Goal: Task Accomplishment & Management: Use online tool/utility

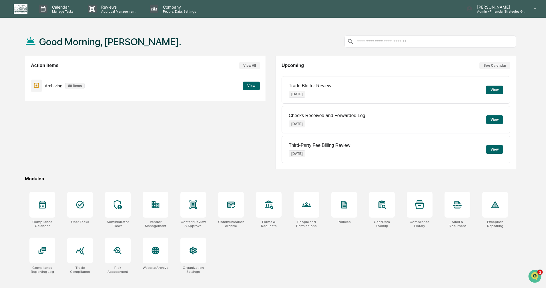
click at [247, 85] on button "View" at bounding box center [251, 85] width 17 height 9
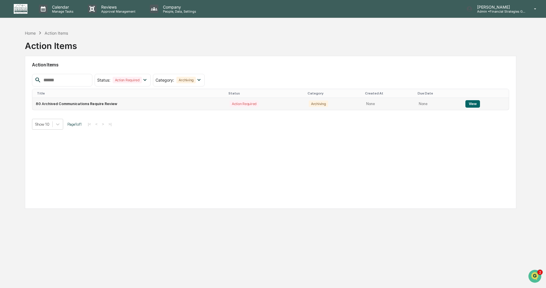
click at [472, 105] on button "View" at bounding box center [472, 103] width 15 height 7
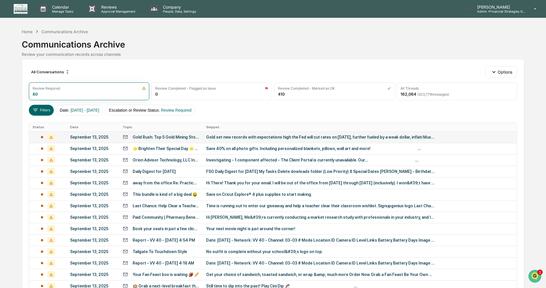
click at [239, 135] on div "Gold set new records with expectations high the Fed will cut rates on [DATE], f…" at bounding box center [320, 137] width 229 height 5
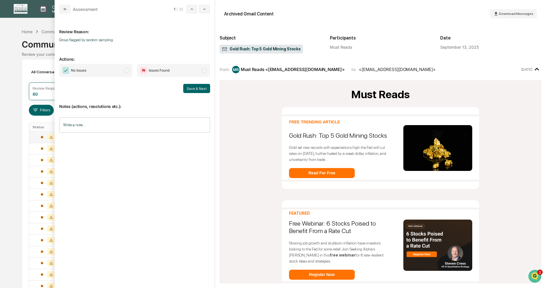
click at [127, 72] on span "modal" at bounding box center [126, 70] width 5 height 5
click at [181, 86] on div "Save & Next" at bounding box center [134, 88] width 151 height 9
click at [185, 88] on button "Save & Next" at bounding box center [196, 88] width 27 height 9
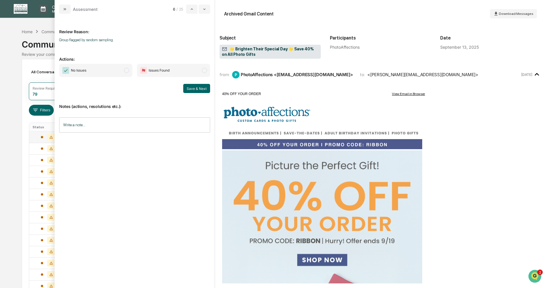
click at [127, 71] on span "modal" at bounding box center [126, 70] width 5 height 5
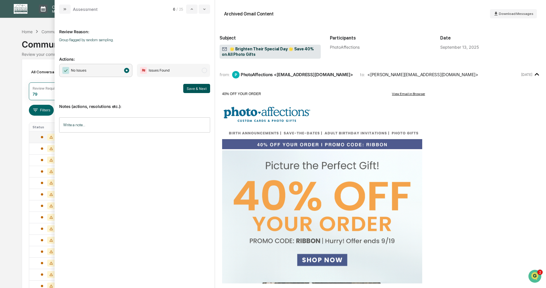
click at [197, 91] on button "Save & Next" at bounding box center [196, 88] width 27 height 9
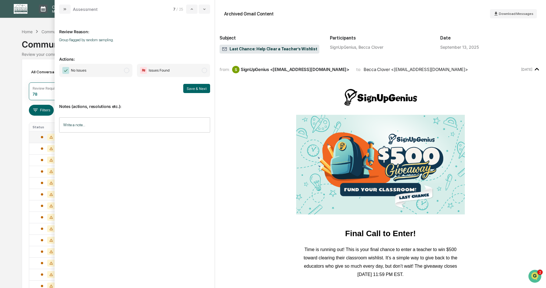
click at [127, 72] on span "modal" at bounding box center [126, 70] width 5 height 5
click at [190, 88] on button "Save & Next" at bounding box center [196, 88] width 27 height 9
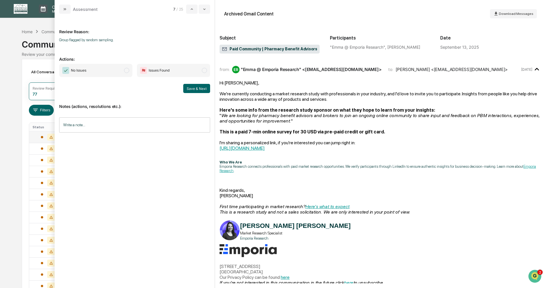
click at [127, 71] on span "modal" at bounding box center [126, 70] width 5 height 5
click at [195, 90] on button "Save & Next" at bounding box center [196, 88] width 27 height 9
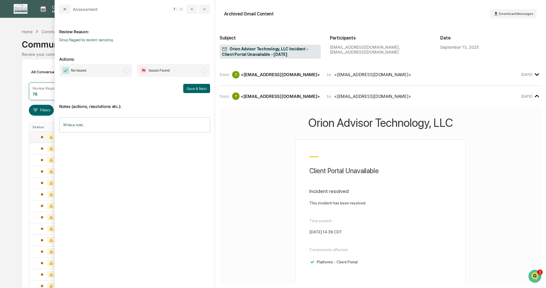
click at [126, 71] on span "modal" at bounding box center [126, 70] width 5 height 5
click at [193, 90] on button "Save & Next" at bounding box center [196, 88] width 27 height 9
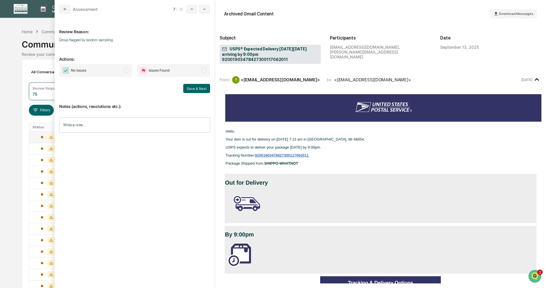
click at [127, 71] on span "modal" at bounding box center [126, 70] width 5 height 5
click at [206, 90] on button "Save & Next" at bounding box center [196, 88] width 27 height 9
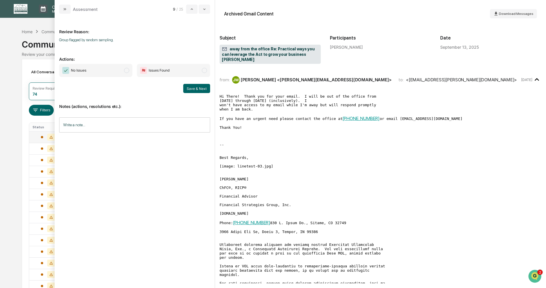
click at [125, 70] on span "modal" at bounding box center [126, 70] width 5 height 5
click at [187, 88] on button "Save & Next" at bounding box center [196, 88] width 27 height 9
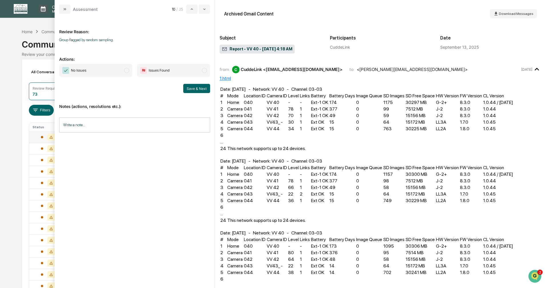
click at [127, 70] on span "modal" at bounding box center [126, 70] width 5 height 5
click at [193, 88] on button "Save & Next" at bounding box center [196, 88] width 27 height 9
click at [127, 71] on span "modal" at bounding box center [126, 70] width 5 height 5
click at [197, 87] on button "Save & Next" at bounding box center [196, 88] width 27 height 9
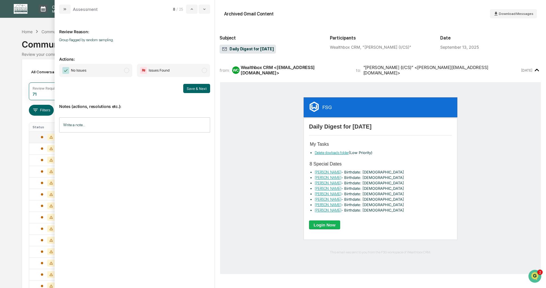
click at [127, 70] on span "modal" at bounding box center [126, 70] width 5 height 5
click at [199, 87] on button "Save & Next" at bounding box center [196, 88] width 27 height 9
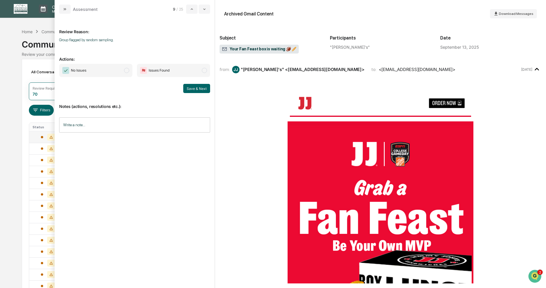
click at [125, 72] on span "modal" at bounding box center [126, 70] width 5 height 5
click at [187, 87] on button "Save & Next" at bounding box center [196, 88] width 27 height 9
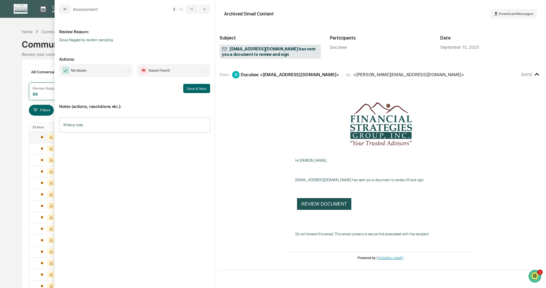
click at [127, 70] on span "modal" at bounding box center [126, 70] width 5 height 5
click at [189, 91] on button "Save & Next" at bounding box center [196, 88] width 27 height 9
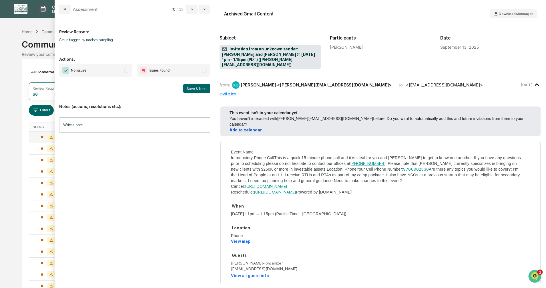
click at [128, 72] on span "modal" at bounding box center [126, 70] width 5 height 5
click at [189, 87] on button "Save & Next" at bounding box center [196, 88] width 27 height 9
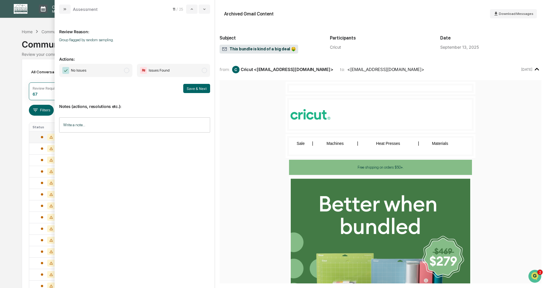
click at [127, 71] on span "modal" at bounding box center [126, 70] width 5 height 5
click at [191, 88] on button "Save & Next" at bounding box center [196, 88] width 27 height 9
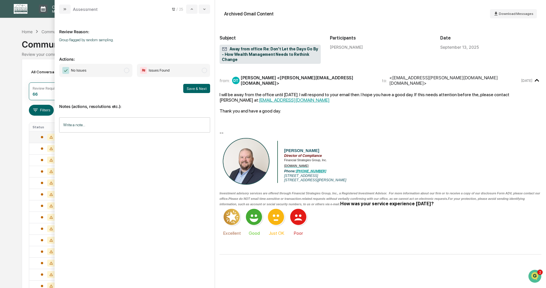
click at [126, 69] on span "modal" at bounding box center [126, 70] width 5 height 5
click at [195, 91] on button "Save & Next" at bounding box center [196, 88] width 27 height 9
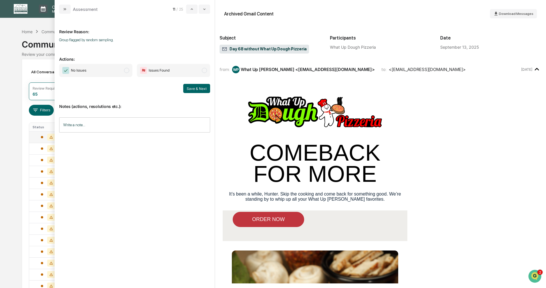
click at [126, 71] on span "modal" at bounding box center [126, 70] width 5 height 5
click at [189, 89] on button "Save & Next" at bounding box center [196, 88] width 27 height 9
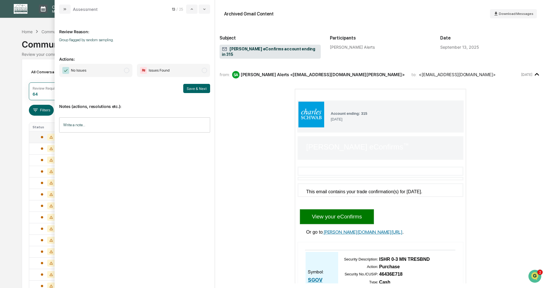
click at [128, 71] on span "modal" at bounding box center [126, 70] width 5 height 5
click at [191, 89] on button "Save & Next" at bounding box center [196, 88] width 27 height 9
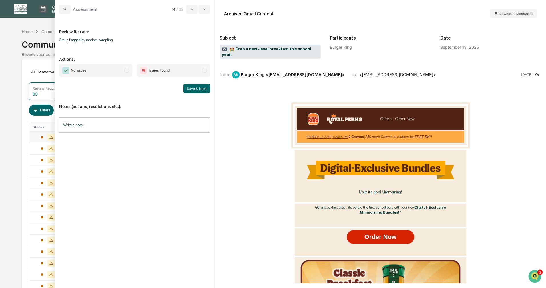
click at [125, 72] on span "modal" at bounding box center [126, 70] width 5 height 5
click at [193, 89] on button "Save & Next" at bounding box center [196, 88] width 27 height 9
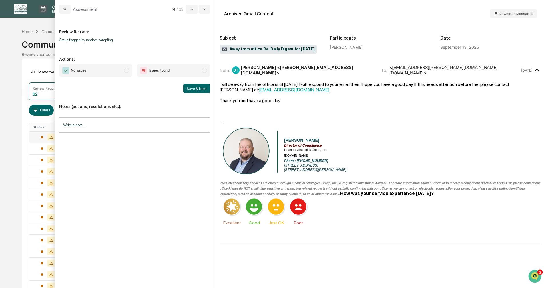
click at [127, 70] on span "modal" at bounding box center [126, 70] width 5 height 5
click at [195, 90] on button "Save & Next" at bounding box center [196, 88] width 27 height 9
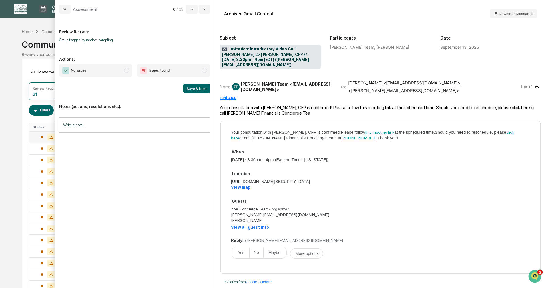
click at [129, 71] on span "No Issues" at bounding box center [95, 70] width 73 height 13
click at [203, 91] on button "Save & Next" at bounding box center [196, 88] width 27 height 9
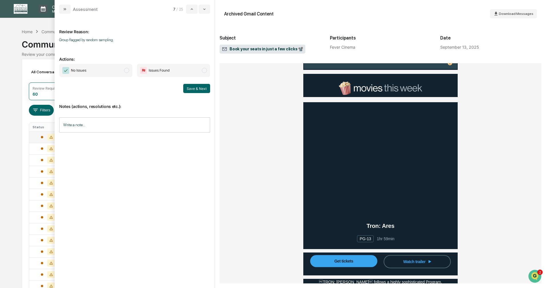
scroll to position [57, 0]
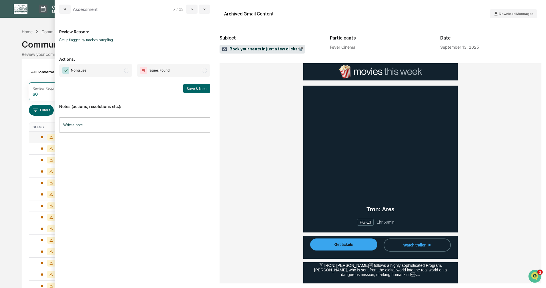
click at [127, 71] on span "modal" at bounding box center [126, 70] width 5 height 5
click at [190, 87] on button "Save & Next" at bounding box center [196, 88] width 27 height 9
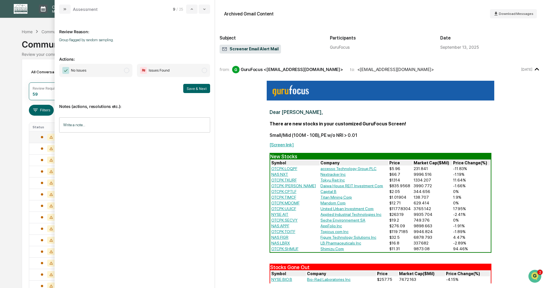
click at [124, 70] on span "modal" at bounding box center [126, 70] width 5 height 5
click at [185, 87] on button "Save & Next" at bounding box center [196, 88] width 27 height 9
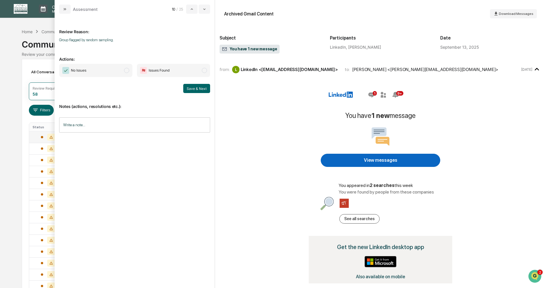
drag, startPoint x: 129, startPoint y: 70, endPoint x: 126, endPoint y: 71, distance: 3.5
click at [129, 70] on span "No Issues" at bounding box center [95, 70] width 73 height 13
click at [189, 89] on button "Save & Next" at bounding box center [196, 88] width 27 height 9
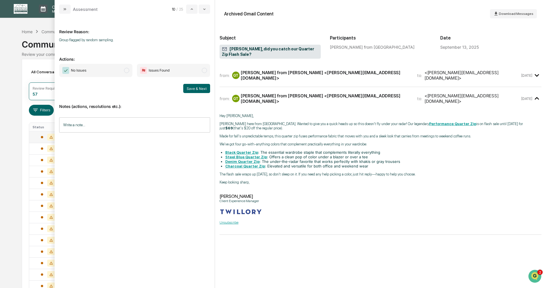
click at [125, 70] on span "modal" at bounding box center [126, 70] width 5 height 5
click at [193, 89] on button "Save & Next" at bounding box center [196, 88] width 27 height 9
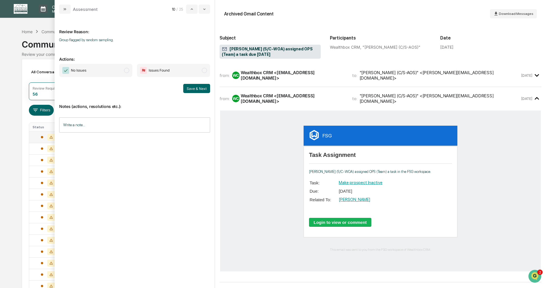
click at [126, 72] on span "modal" at bounding box center [126, 70] width 5 height 5
click at [194, 87] on button "Save & Next" at bounding box center [196, 88] width 27 height 9
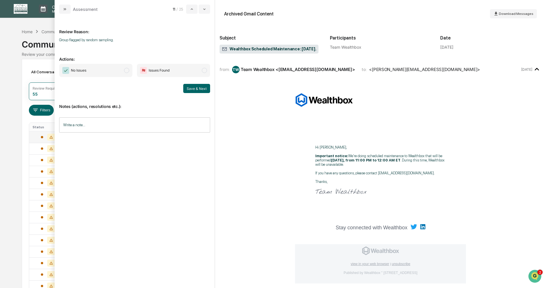
click at [122, 72] on span "No Issues" at bounding box center [95, 70] width 73 height 13
click at [185, 89] on button "Save & Next" at bounding box center [196, 88] width 27 height 9
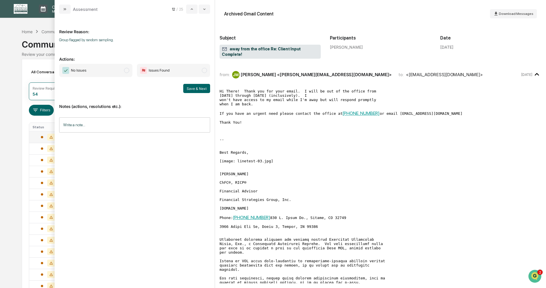
click at [127, 72] on span "modal" at bounding box center [126, 70] width 5 height 5
click at [192, 88] on button "Save & Next" at bounding box center [196, 88] width 27 height 9
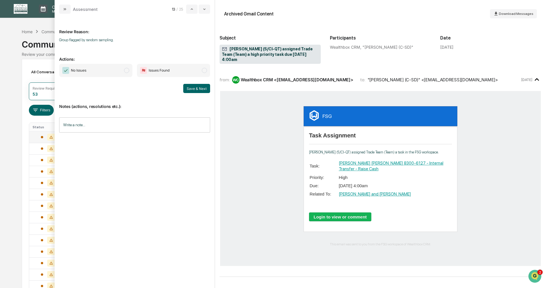
click at [126, 71] on span "modal" at bounding box center [126, 70] width 5 height 5
click at [188, 90] on button "Save & Next" at bounding box center [196, 88] width 27 height 9
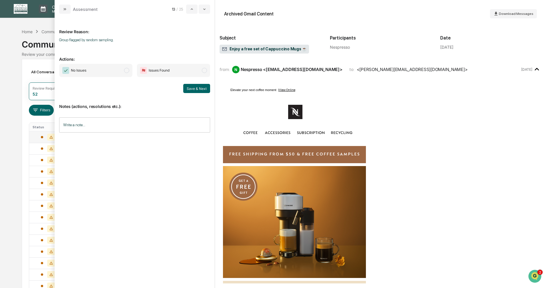
click at [124, 70] on span "modal" at bounding box center [126, 70] width 5 height 5
click at [189, 87] on button "Save & Next" at bounding box center [196, 88] width 27 height 9
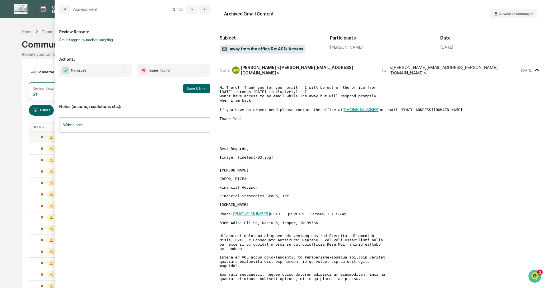
click at [126, 71] on span "modal" at bounding box center [126, 70] width 5 height 5
click at [201, 92] on button "Save & Next" at bounding box center [196, 88] width 27 height 9
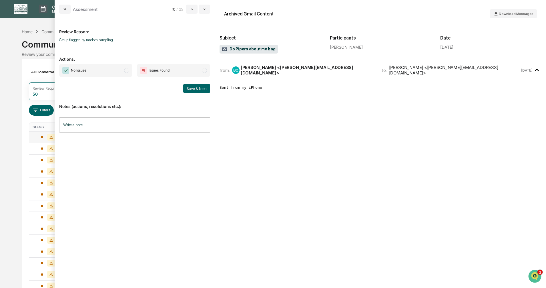
click at [125, 71] on span "modal" at bounding box center [126, 70] width 5 height 5
click at [193, 91] on button "Save & Next" at bounding box center [196, 88] width 27 height 9
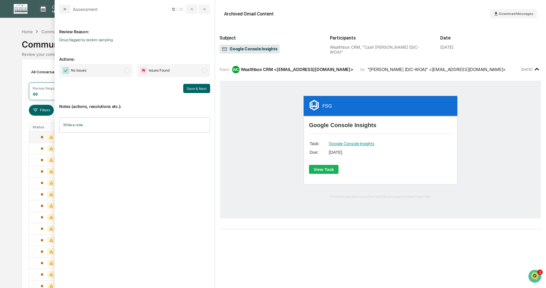
click at [127, 71] on span "modal" at bounding box center [126, 70] width 5 height 5
click at [196, 87] on button "Save & Next" at bounding box center [196, 88] width 27 height 9
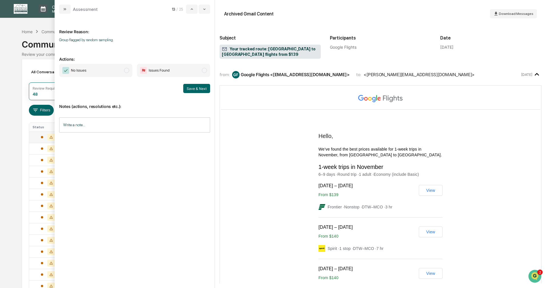
click at [124, 70] on span "No Issues" at bounding box center [95, 70] width 73 height 13
click at [190, 87] on button "Save & Next" at bounding box center [196, 88] width 27 height 9
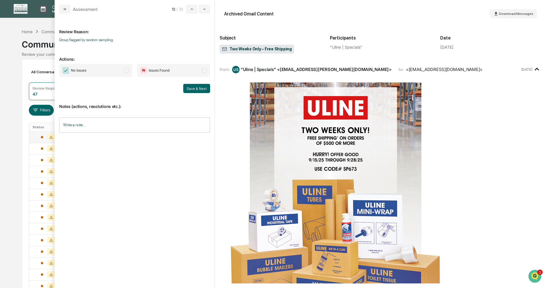
click at [125, 71] on span "modal" at bounding box center [126, 70] width 5 height 5
click at [188, 88] on button "Save & Next" at bounding box center [196, 88] width 27 height 9
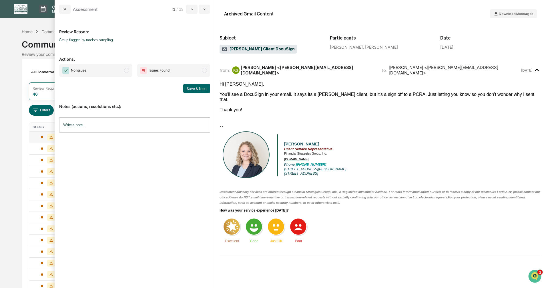
click at [124, 71] on span "modal" at bounding box center [126, 70] width 5 height 5
click at [190, 88] on button "Save & Next" at bounding box center [196, 88] width 27 height 9
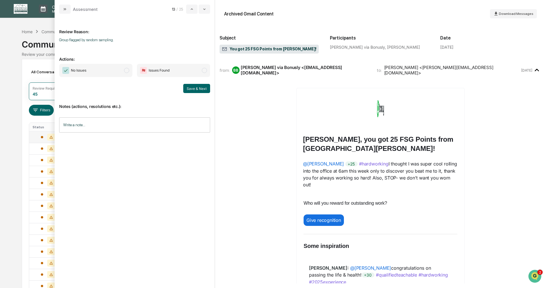
click at [126, 70] on span "modal" at bounding box center [126, 70] width 5 height 5
click at [195, 89] on button "Save & Next" at bounding box center [196, 88] width 27 height 9
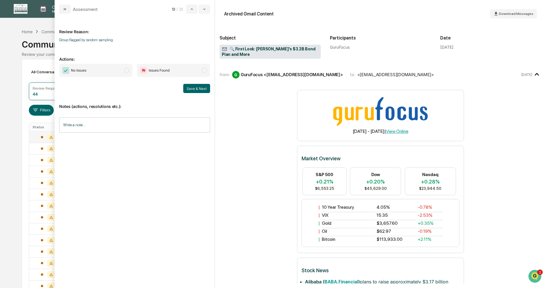
click at [127, 70] on span "modal" at bounding box center [126, 70] width 5 height 5
click at [199, 90] on button "Save & Next" at bounding box center [196, 88] width 27 height 9
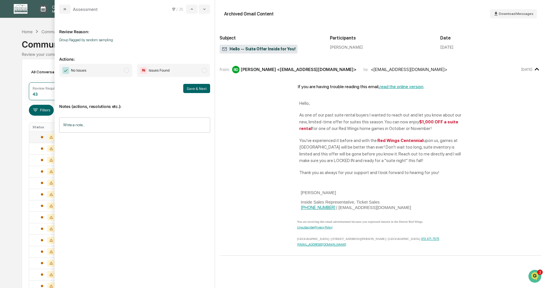
click at [127, 70] on span "modal" at bounding box center [126, 70] width 5 height 5
click at [190, 88] on button "Save & Next" at bounding box center [196, 88] width 27 height 9
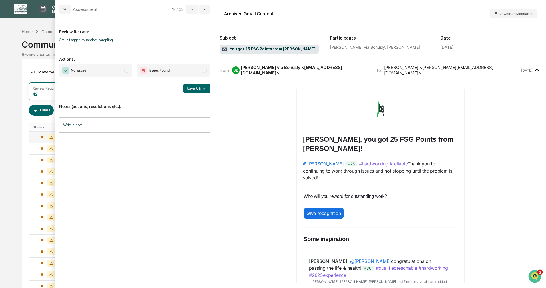
click at [128, 71] on span "modal" at bounding box center [126, 70] width 5 height 5
click at [200, 89] on button "Save & Next" at bounding box center [196, 88] width 27 height 9
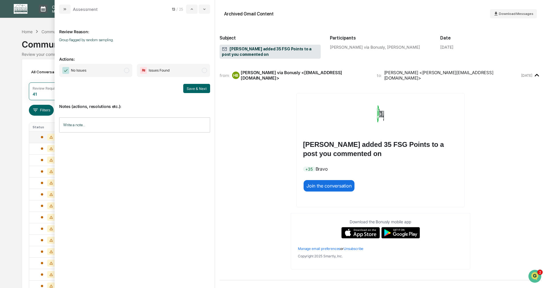
click at [127, 70] on span "modal" at bounding box center [126, 70] width 5 height 5
click at [199, 85] on button "Save & Next" at bounding box center [196, 88] width 27 height 9
click at [125, 70] on span "modal" at bounding box center [126, 70] width 5 height 5
click at [189, 89] on button "Save & Next" at bounding box center [196, 88] width 27 height 9
click at [192, 90] on button "Save & Next" at bounding box center [196, 88] width 27 height 9
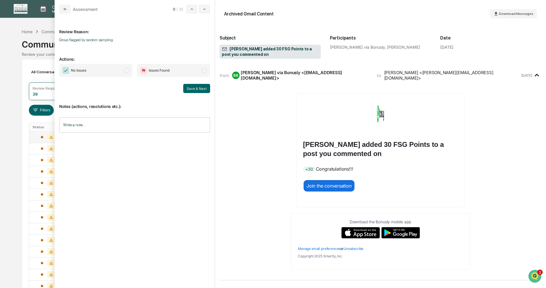
click at [125, 73] on span "modal" at bounding box center [126, 70] width 5 height 5
click at [189, 89] on button "Save & Next" at bounding box center [196, 88] width 27 height 9
click at [126, 71] on span "modal" at bounding box center [126, 70] width 5 height 5
click at [188, 87] on button "Save & Next" at bounding box center [196, 88] width 27 height 9
click at [22, 147] on div "All Conversations Options Review Required 39 Review Completed - Flagged as Issu…" at bounding box center [273, 254] width 502 height 391
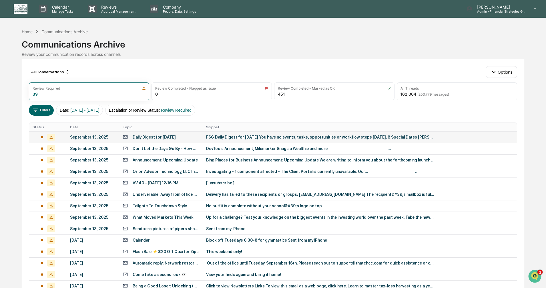
click at [110, 139] on td "September 13, 2025" at bounding box center [93, 136] width 53 height 11
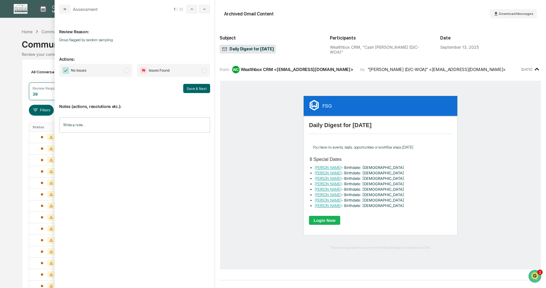
click at [14, 137] on div "Calendar Manage Tasks Reviews Approval Management Company People, Data, Setting…" at bounding box center [273, 225] width 546 height 450
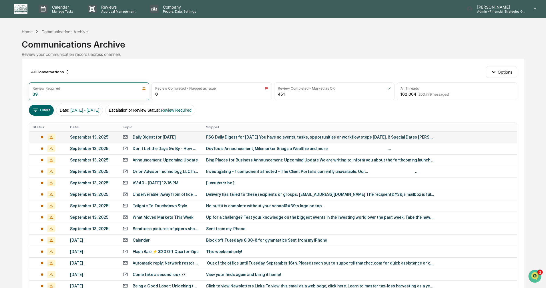
click at [105, 137] on div "September 13, 2025" at bounding box center [93, 137] width 46 height 5
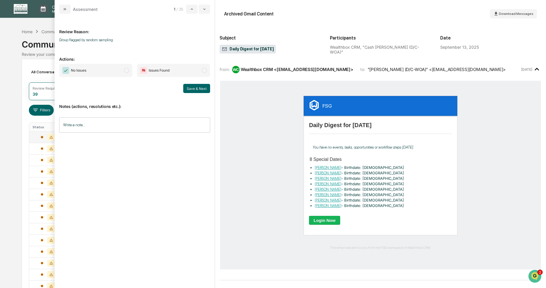
click at [125, 70] on span "modal" at bounding box center [126, 70] width 5 height 5
click at [193, 89] on button "Save & Next" at bounding box center [196, 88] width 27 height 9
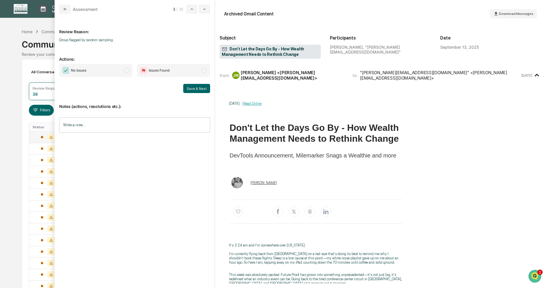
click at [128, 70] on span "modal" at bounding box center [126, 70] width 5 height 5
click at [195, 89] on button "Save & Next" at bounding box center [196, 88] width 27 height 9
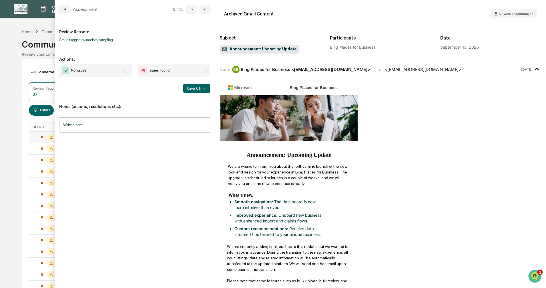
click at [126, 71] on span "modal" at bounding box center [126, 70] width 5 height 5
click at [191, 88] on button "Save & Next" at bounding box center [196, 88] width 27 height 9
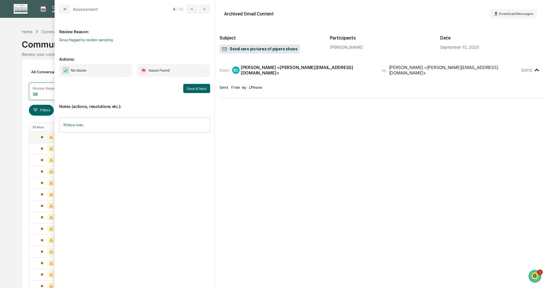
click at [127, 71] on span "modal" at bounding box center [126, 70] width 5 height 5
click at [196, 86] on button "Save & Next" at bounding box center [196, 88] width 27 height 9
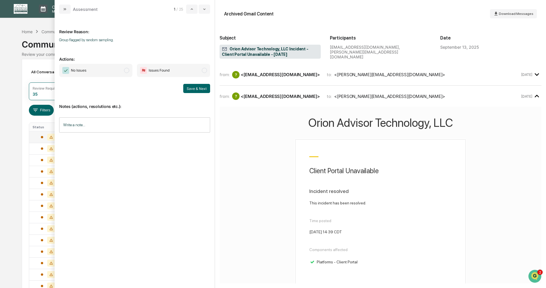
click at [127, 71] on span "modal" at bounding box center [126, 70] width 5 height 5
click at [185, 87] on button "Save & Next" at bounding box center [196, 88] width 27 height 9
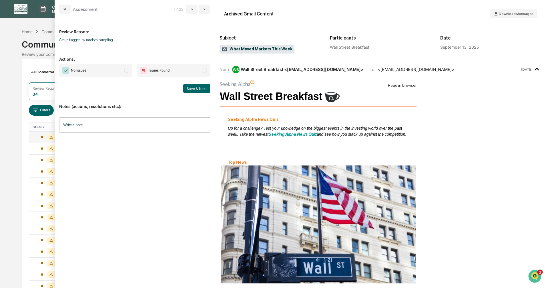
click at [125, 70] on span "modal" at bounding box center [126, 70] width 5 height 5
click at [200, 89] on button "Save & Next" at bounding box center [196, 88] width 27 height 9
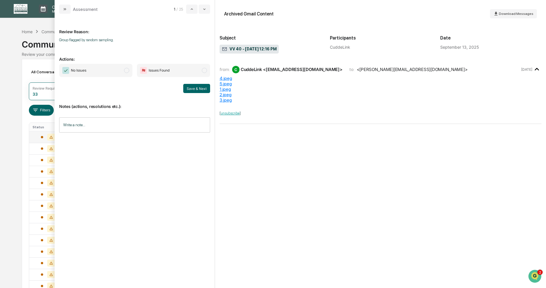
click at [123, 71] on span "No Issues" at bounding box center [95, 70] width 73 height 13
click at [196, 88] on button "Save & Next" at bounding box center [196, 88] width 27 height 9
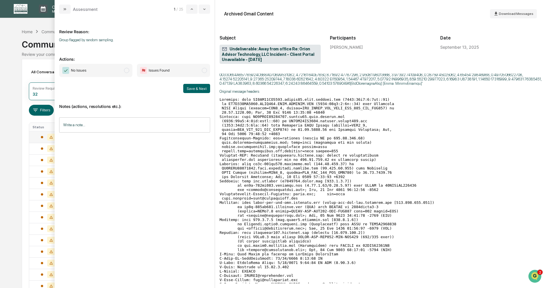
scroll to position [200, 0]
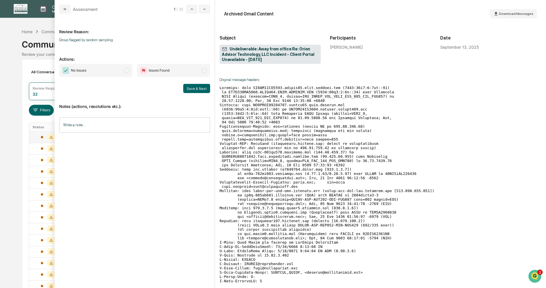
click at [128, 71] on span "modal" at bounding box center [126, 70] width 5 height 5
click at [205, 89] on button "Save & Next" at bounding box center [196, 88] width 27 height 9
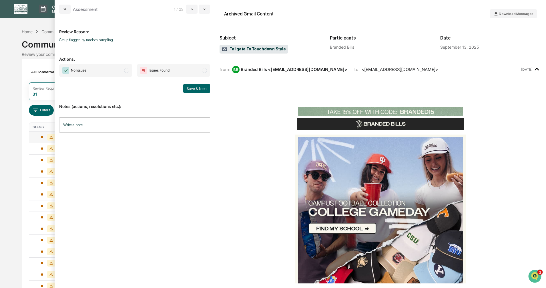
click at [127, 69] on span "modal" at bounding box center [126, 70] width 5 height 5
click at [191, 89] on button "Save & Next" at bounding box center [196, 88] width 27 height 9
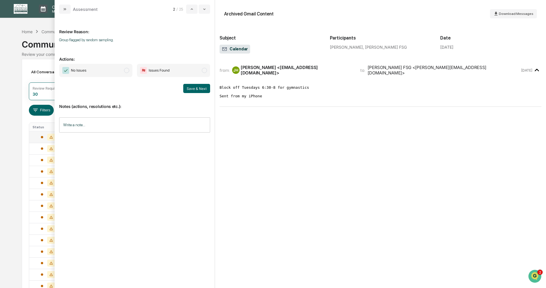
click at [127, 71] on span "modal" at bounding box center [126, 70] width 5 height 5
click at [191, 89] on button "Save & Next" at bounding box center [196, 88] width 27 height 9
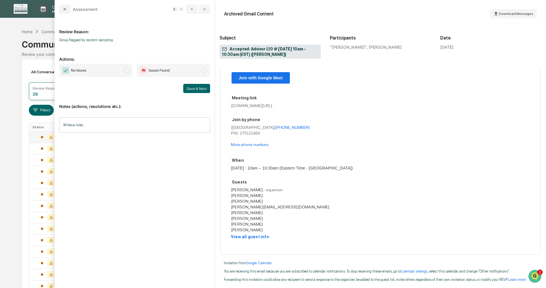
scroll to position [57, 0]
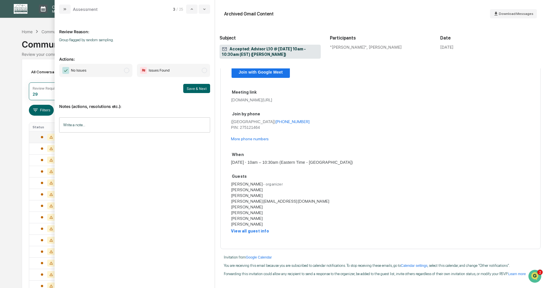
click at [126, 70] on span "modal" at bounding box center [126, 70] width 5 height 5
click at [180, 83] on div "No Issues Issues Found Save & Next" at bounding box center [134, 78] width 151 height 29
click at [190, 89] on button "Save & Next" at bounding box center [196, 88] width 27 height 9
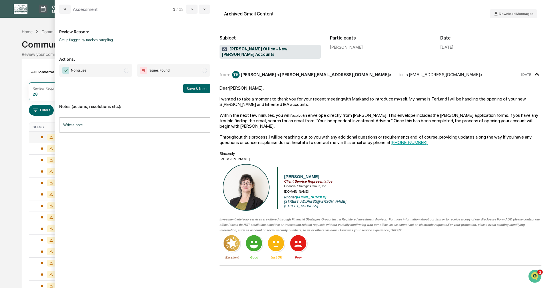
click at [129, 71] on span "modal" at bounding box center [126, 70] width 5 height 5
click at [193, 88] on button "Save & Next" at bounding box center [196, 88] width 27 height 9
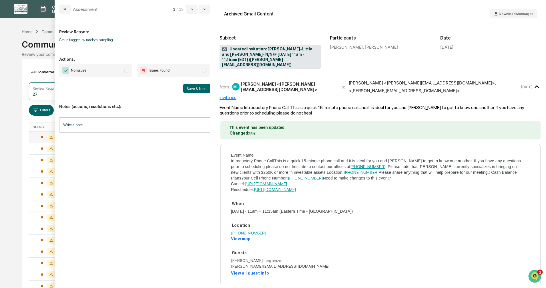
click at [127, 69] on span "modal" at bounding box center [126, 70] width 5 height 5
click at [192, 88] on button "Save & Next" at bounding box center [196, 88] width 27 height 9
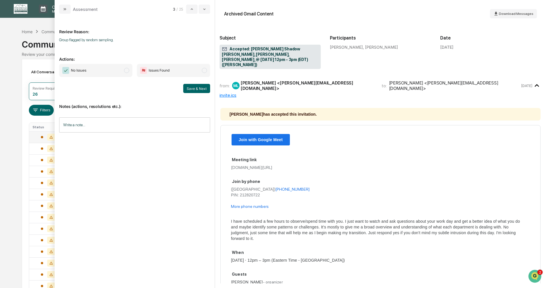
click at [127, 70] on span "modal" at bounding box center [126, 70] width 5 height 5
click at [188, 85] on button "Save & Next" at bounding box center [196, 88] width 27 height 9
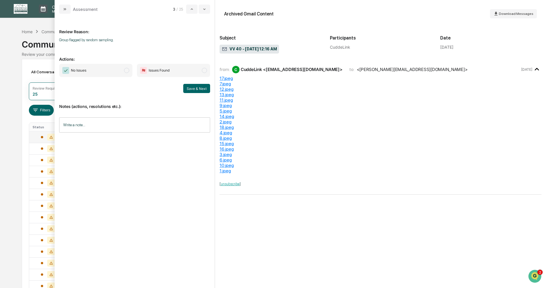
click at [127, 72] on span "modal" at bounding box center [126, 70] width 5 height 5
click at [189, 87] on button "Save & Next" at bounding box center [196, 88] width 27 height 9
